Goal: Task Accomplishment & Management: Complete application form

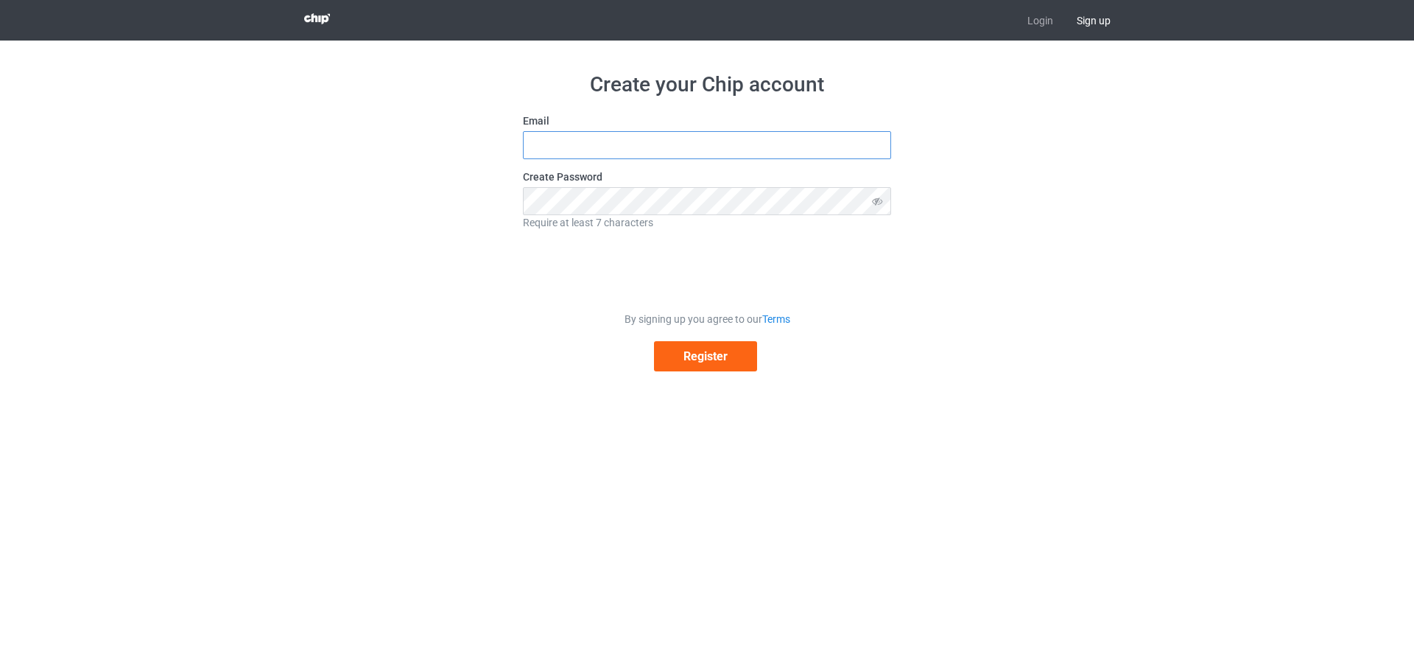
click at [555, 146] on input "text" at bounding box center [707, 145] width 368 height 28
click at [572, 147] on input "[EMAIL_ADDRESS][DOMAIN_NAME]" at bounding box center [707, 145] width 368 height 28
drag, startPoint x: 578, startPoint y: 147, endPoint x: 468, endPoint y: 163, distance: 110.9
click at [468, 163] on div "Create your Chip account Email [EMAIL_ADDRESS][DOMAIN_NAME] Create Password Req…" at bounding box center [707, 222] width 830 height 362
click at [654, 341] on button "Register" at bounding box center [705, 356] width 103 height 30
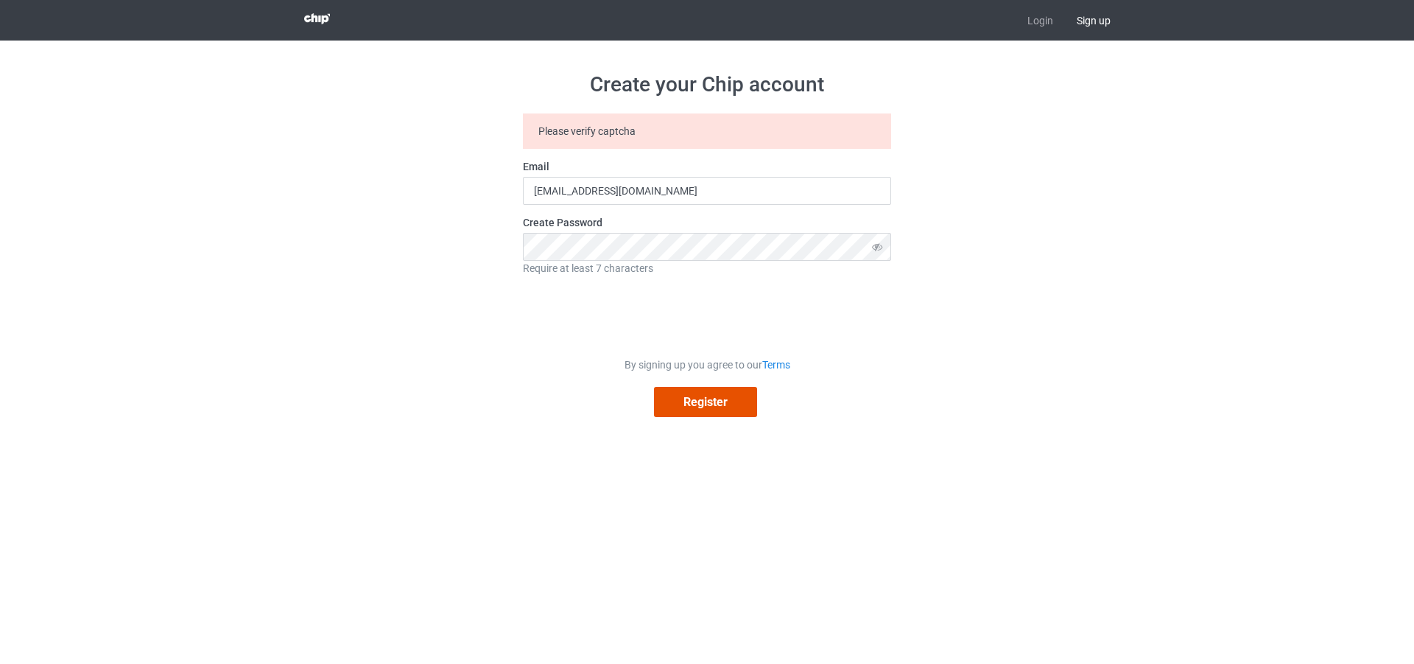
click at [718, 408] on button "Register" at bounding box center [705, 402] width 103 height 30
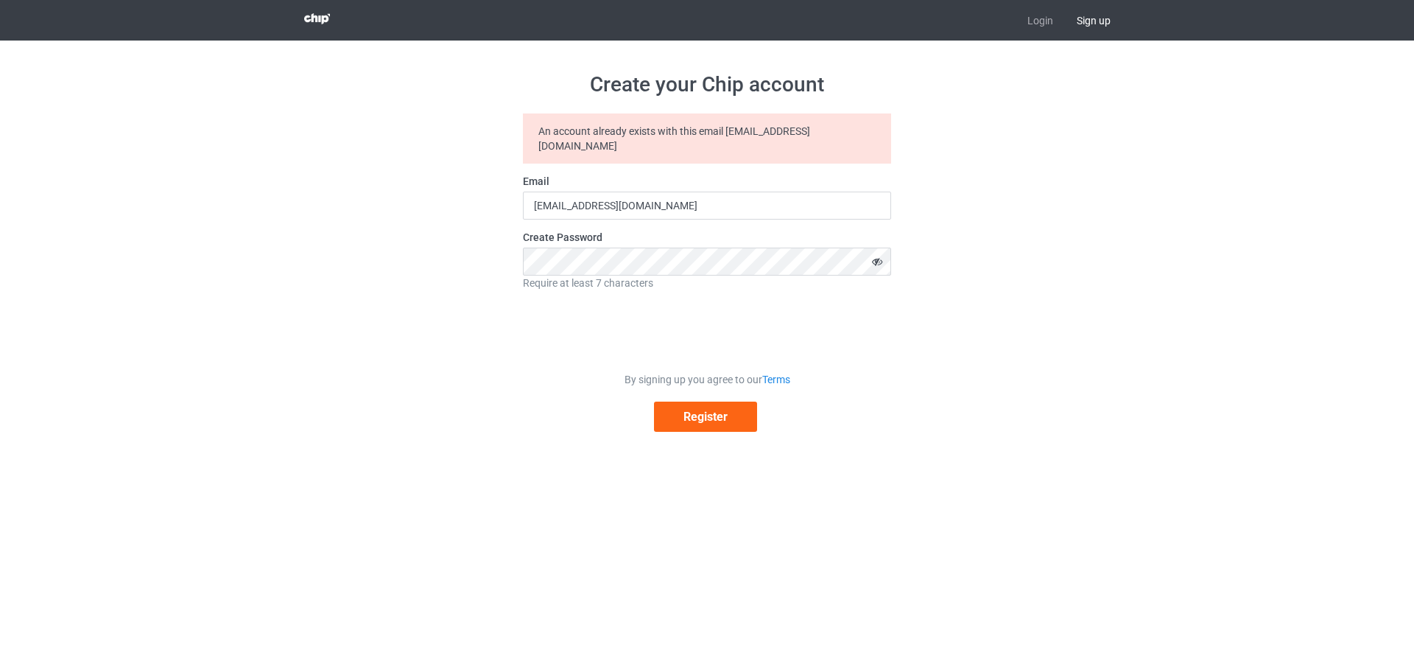
click at [874, 248] on icon at bounding box center [877, 262] width 27 height 28
click at [693, 401] on button "Register" at bounding box center [705, 416] width 103 height 30
click at [696, 404] on button "Register" at bounding box center [705, 416] width 103 height 30
click at [882, 248] on icon at bounding box center [877, 262] width 27 height 28
click at [550, 196] on input "[EMAIL_ADDRESS][DOMAIN_NAME]" at bounding box center [707, 206] width 368 height 28
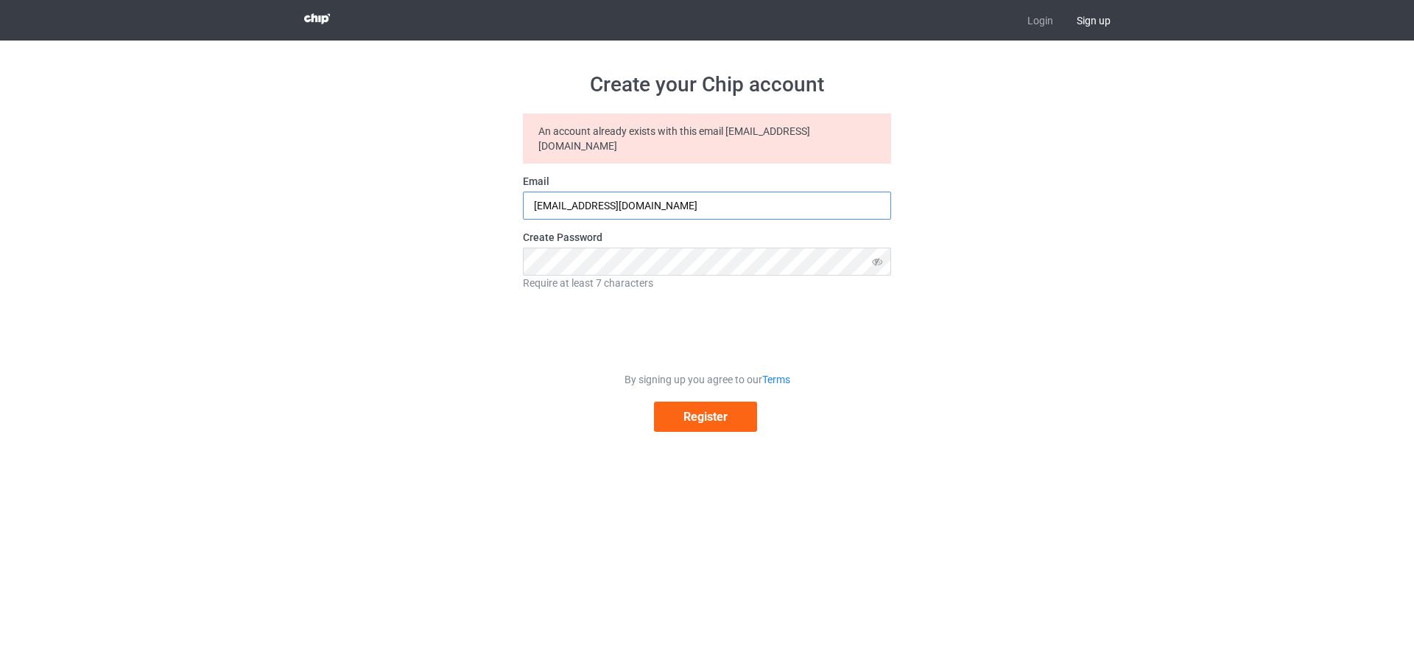
click at [554, 194] on input "[EMAIL_ADDRESS][DOMAIN_NAME]" at bounding box center [707, 206] width 368 height 28
type input "[EMAIL_ADDRESS][DOMAIN_NAME]"
click at [685, 401] on button "Register" at bounding box center [705, 416] width 103 height 30
